Goal: Task Accomplishment & Management: Use online tool/utility

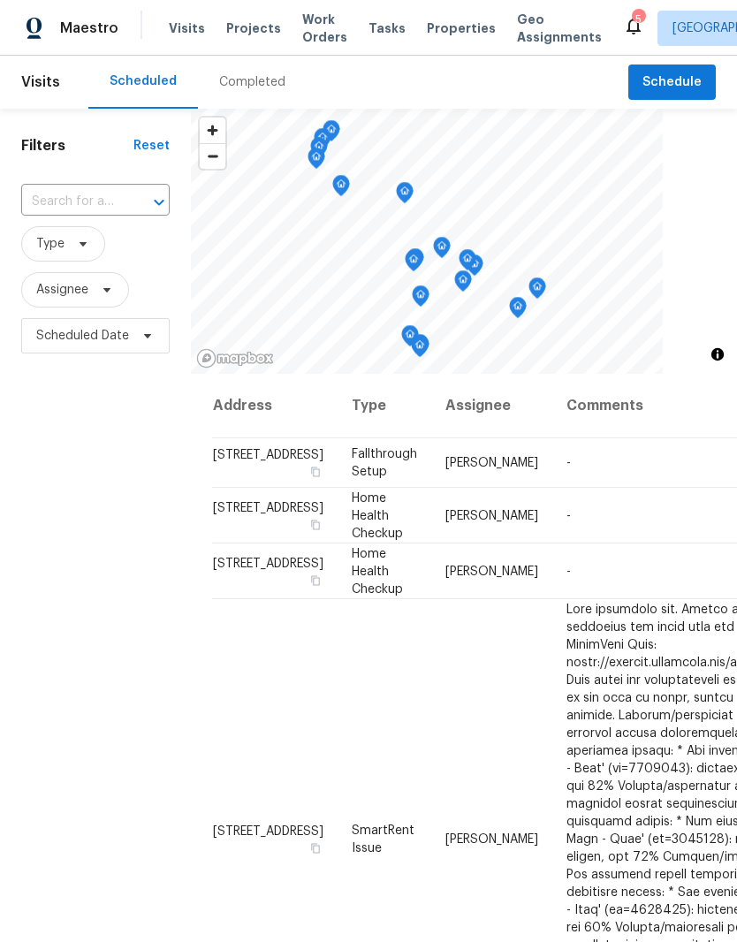
scroll to position [592, 3]
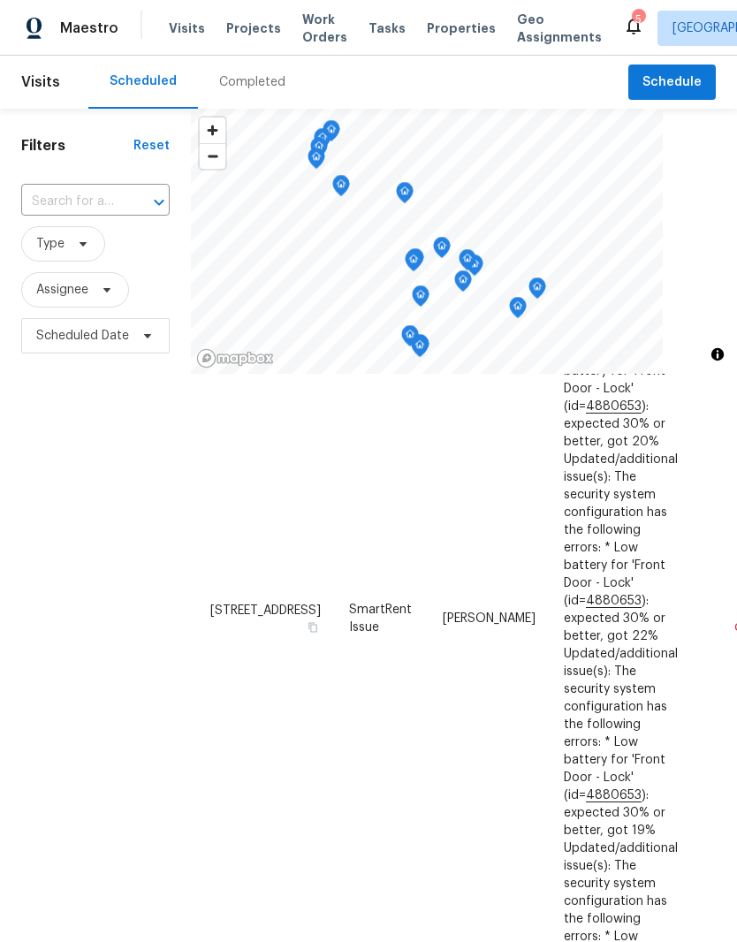
click at [190, 31] on span "Visits" at bounding box center [187, 28] width 36 height 18
click at [137, 338] on span at bounding box center [144, 336] width 19 height 14
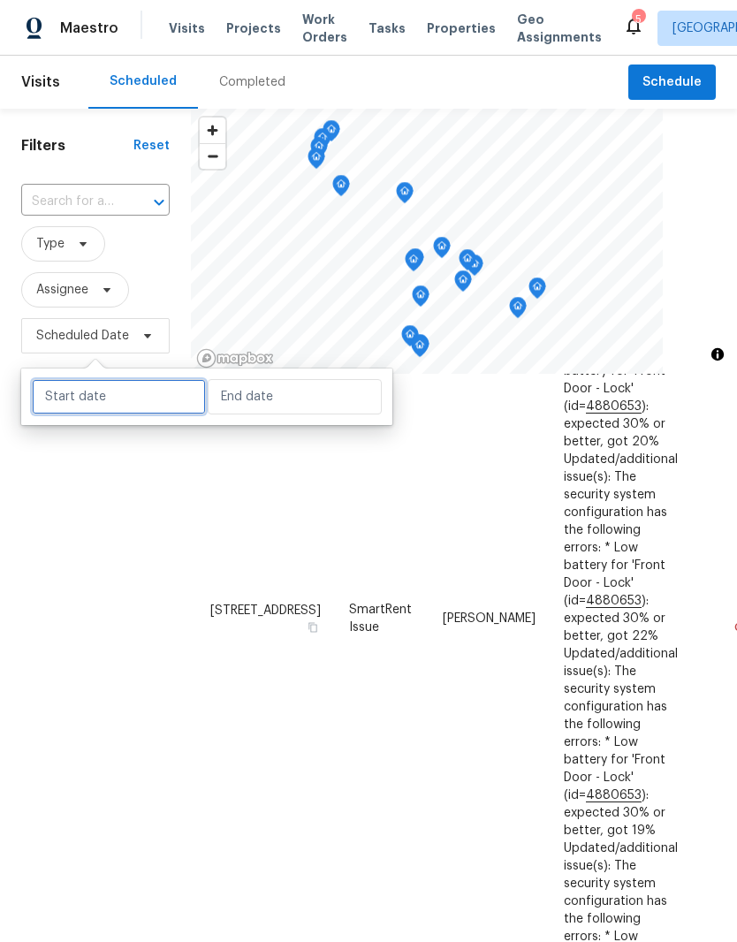
click at [139, 395] on input "text" at bounding box center [119, 396] width 174 height 35
select select "8"
select select "2025"
select select "9"
select select "2025"
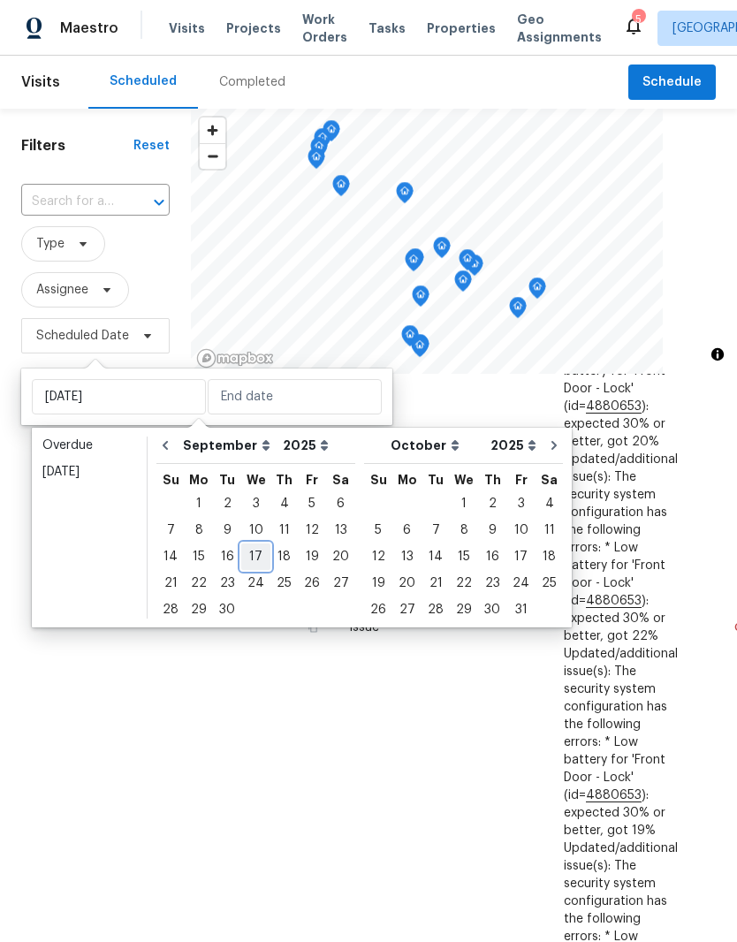
click at [261, 558] on div "17" at bounding box center [255, 556] width 29 height 25
type input "[DATE]"
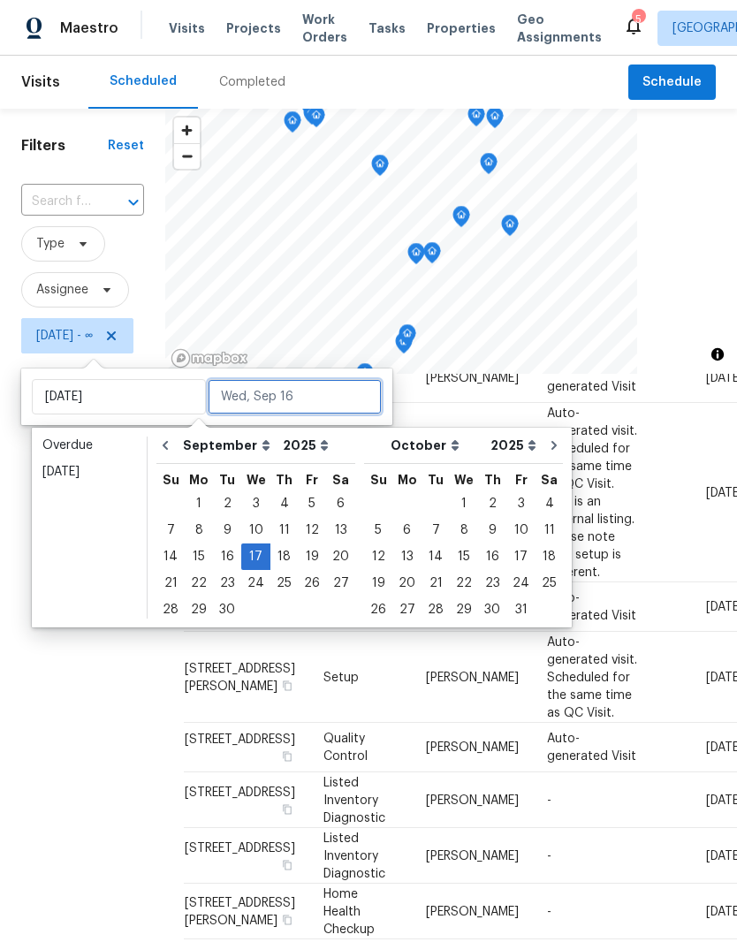
scroll to position [592, 0]
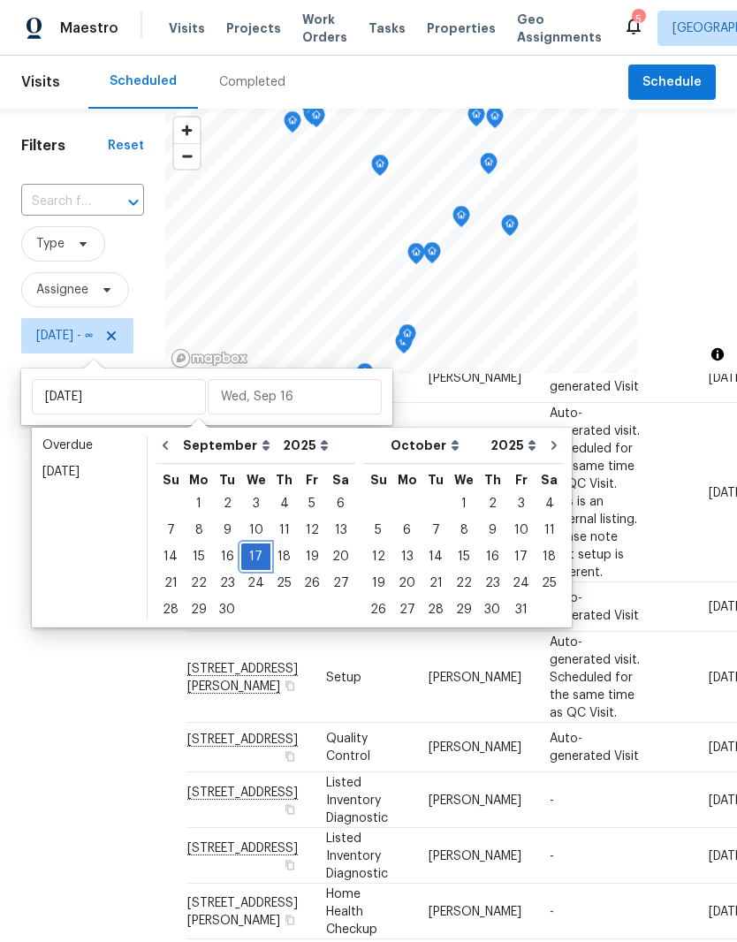
click at [260, 556] on div "17" at bounding box center [255, 556] width 29 height 25
type input "[DATE]"
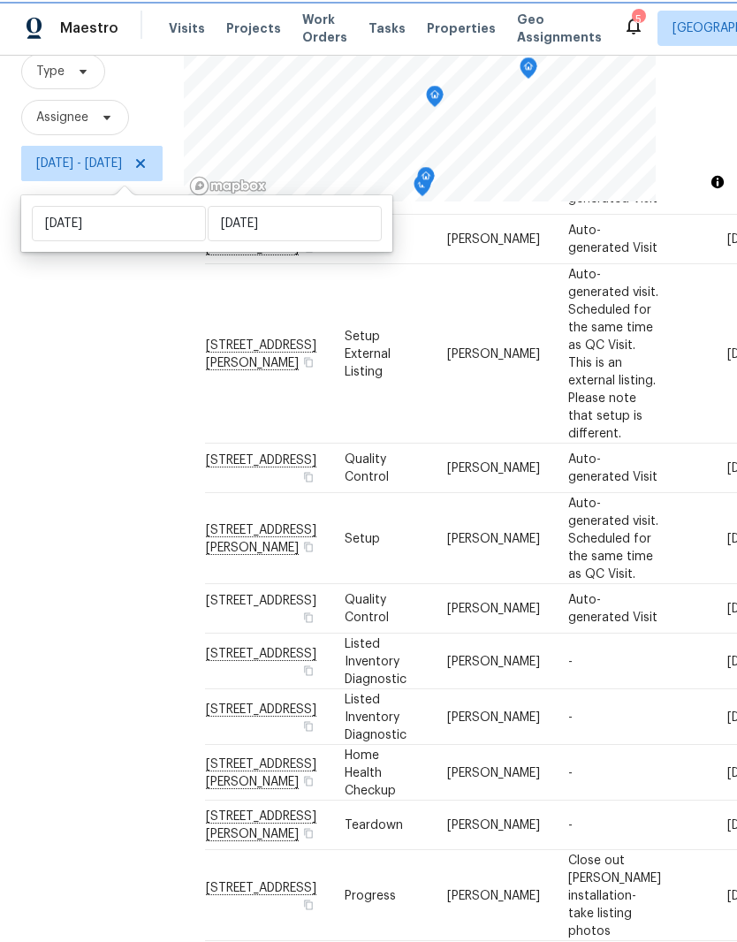
scroll to position [171, 0]
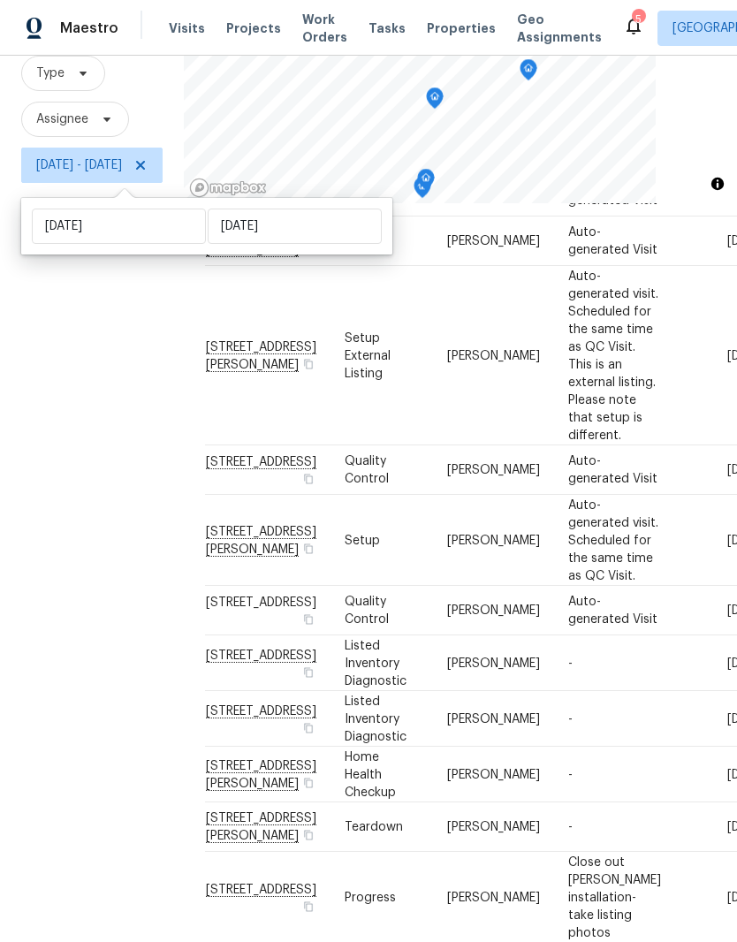
click at [0, 0] on icon at bounding box center [0, 0] width 0 height 0
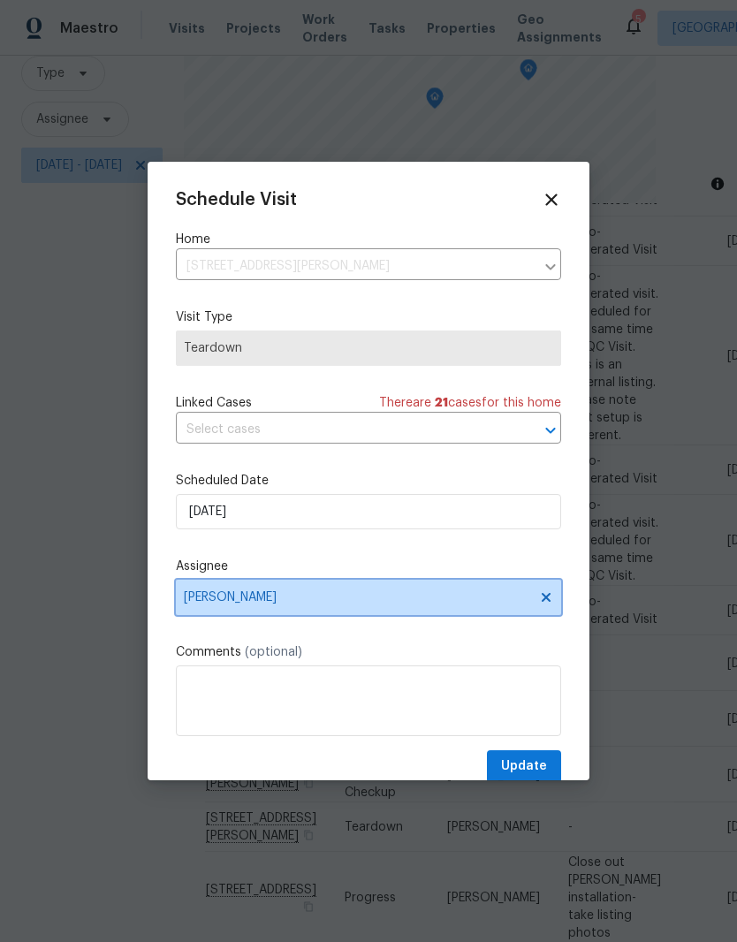
click at [551, 601] on icon at bounding box center [546, 597] width 14 height 14
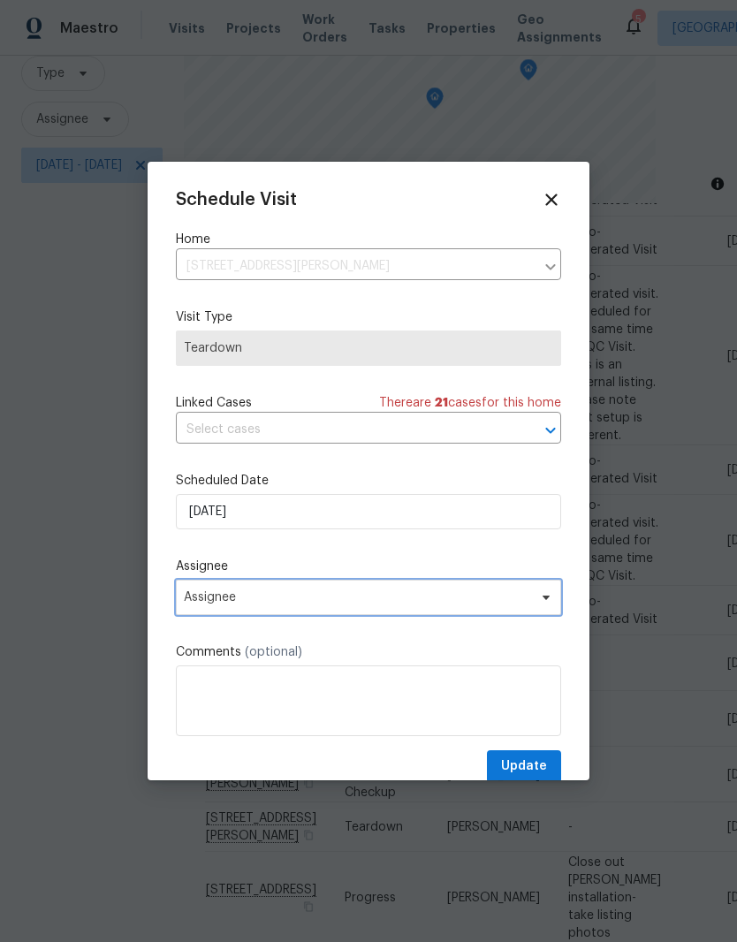
click at [453, 599] on span "Assignee" at bounding box center [357, 597] width 346 height 14
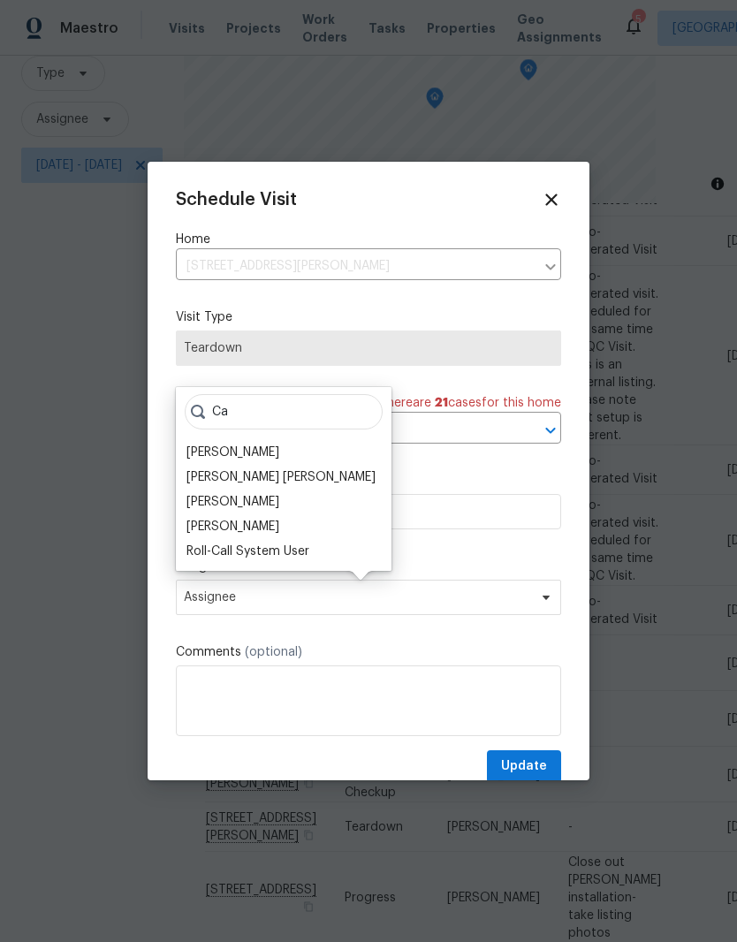
type input "Ca"
click at [267, 457] on div "[PERSON_NAME]" at bounding box center [232, 453] width 93 height 18
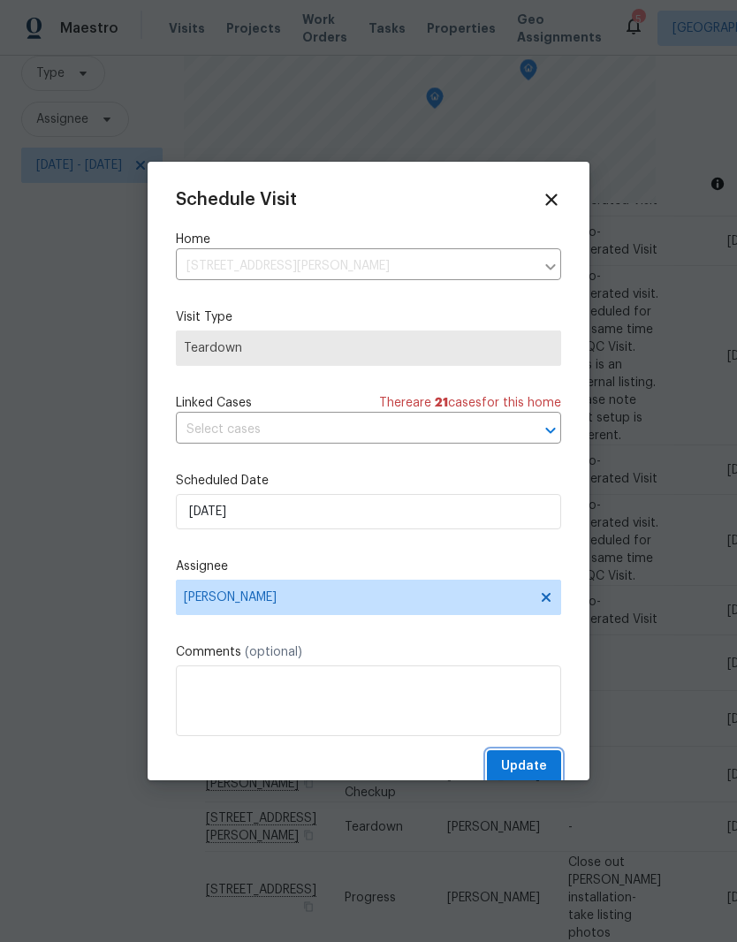
click at [544, 763] on span "Update" at bounding box center [524, 767] width 46 height 22
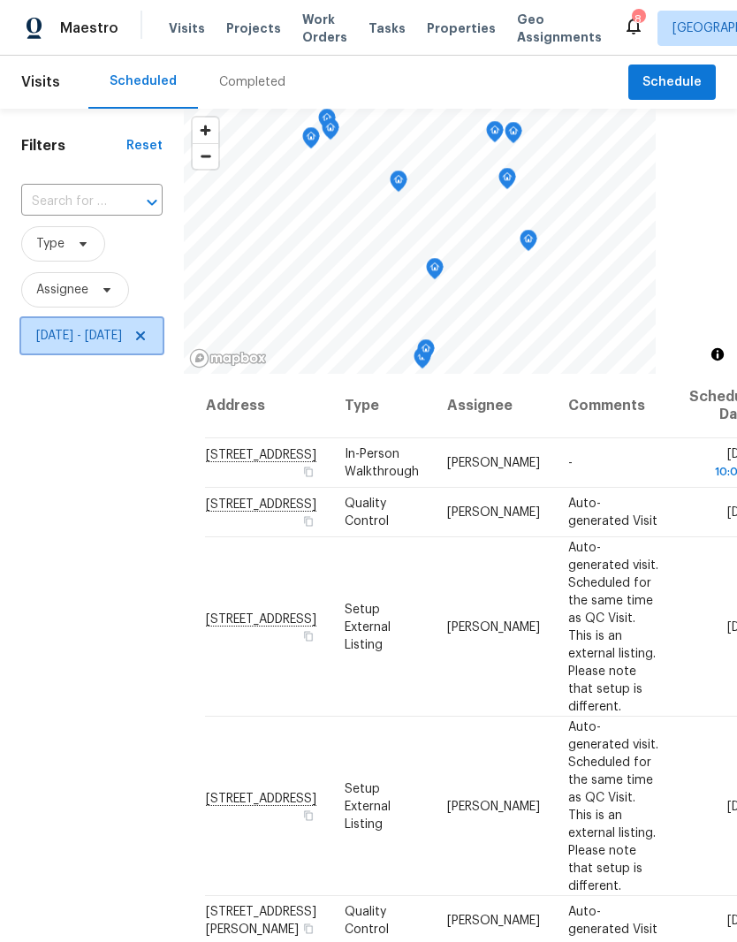
click at [148, 340] on icon at bounding box center [140, 336] width 14 height 14
